Goal: Information Seeking & Learning: Learn about a topic

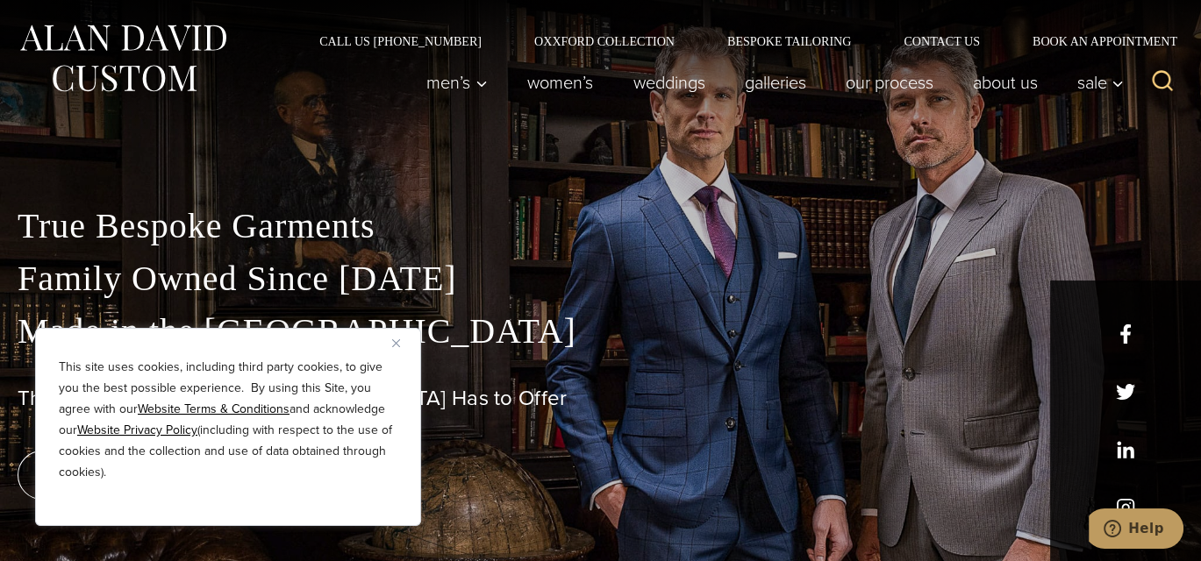
click at [394, 345] on img "Close" at bounding box center [396, 344] width 8 height 8
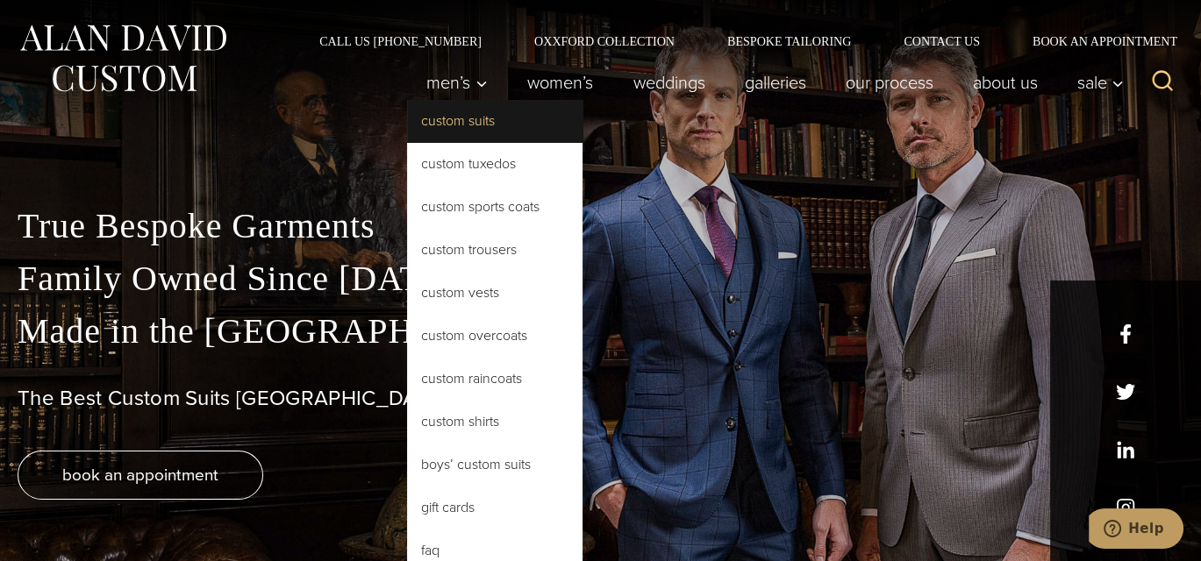
click at [463, 125] on link "Custom Suits" at bounding box center [494, 121] width 175 height 42
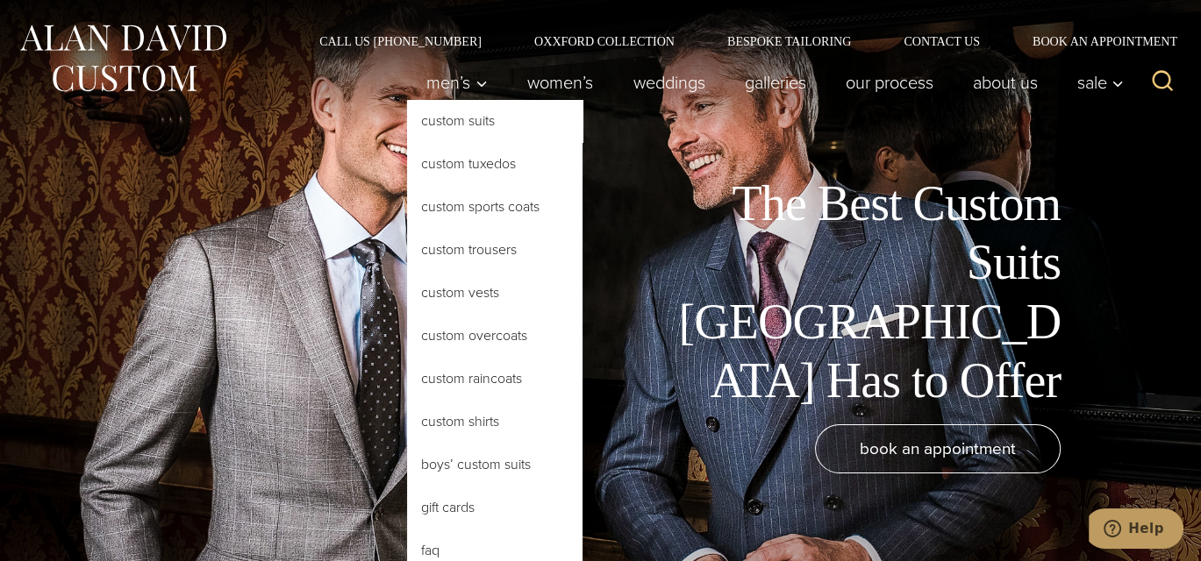
click at [472, 121] on link "Custom Suits" at bounding box center [494, 121] width 175 height 42
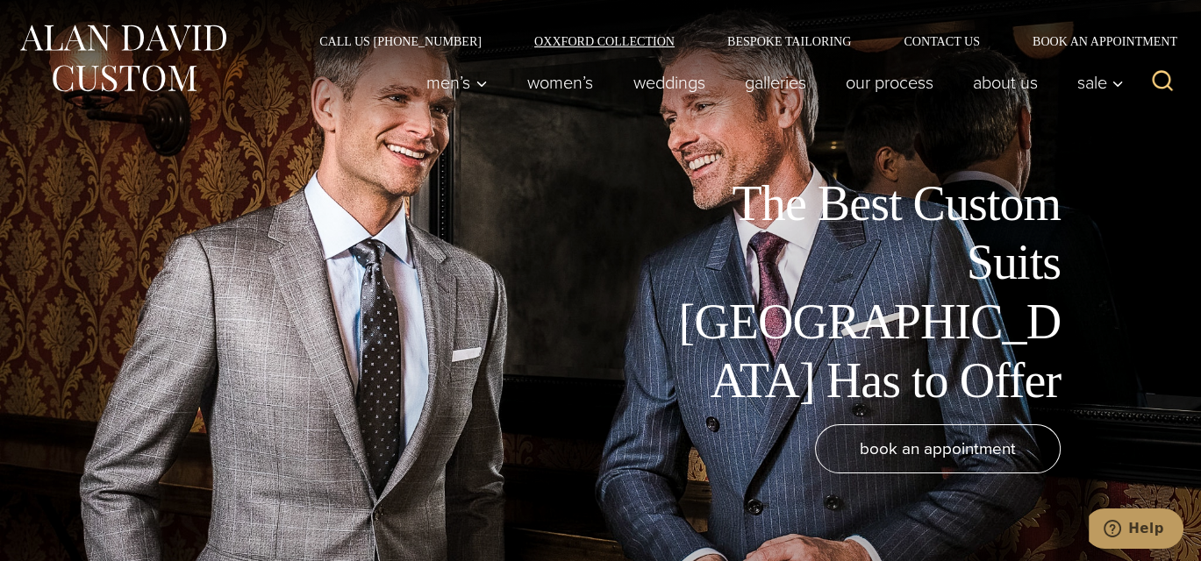
click at [615, 39] on link "Oxxford Collection" at bounding box center [604, 41] width 193 height 12
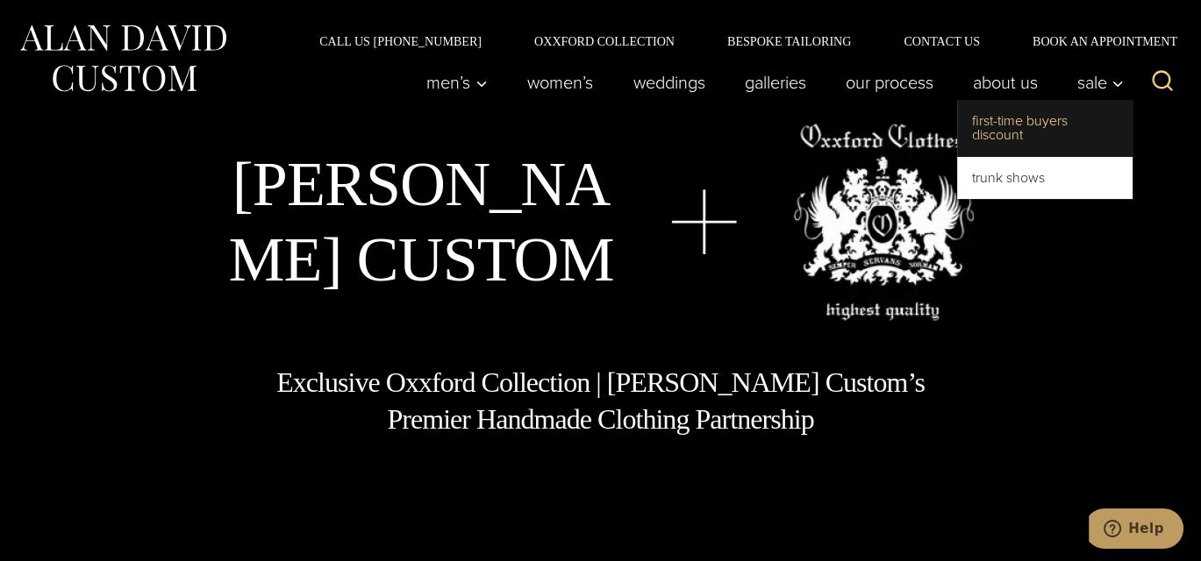
click at [1058, 128] on link "First-Time Buyers Discount" at bounding box center [1044, 128] width 175 height 56
